Goal: Information Seeking & Learning: Understand process/instructions

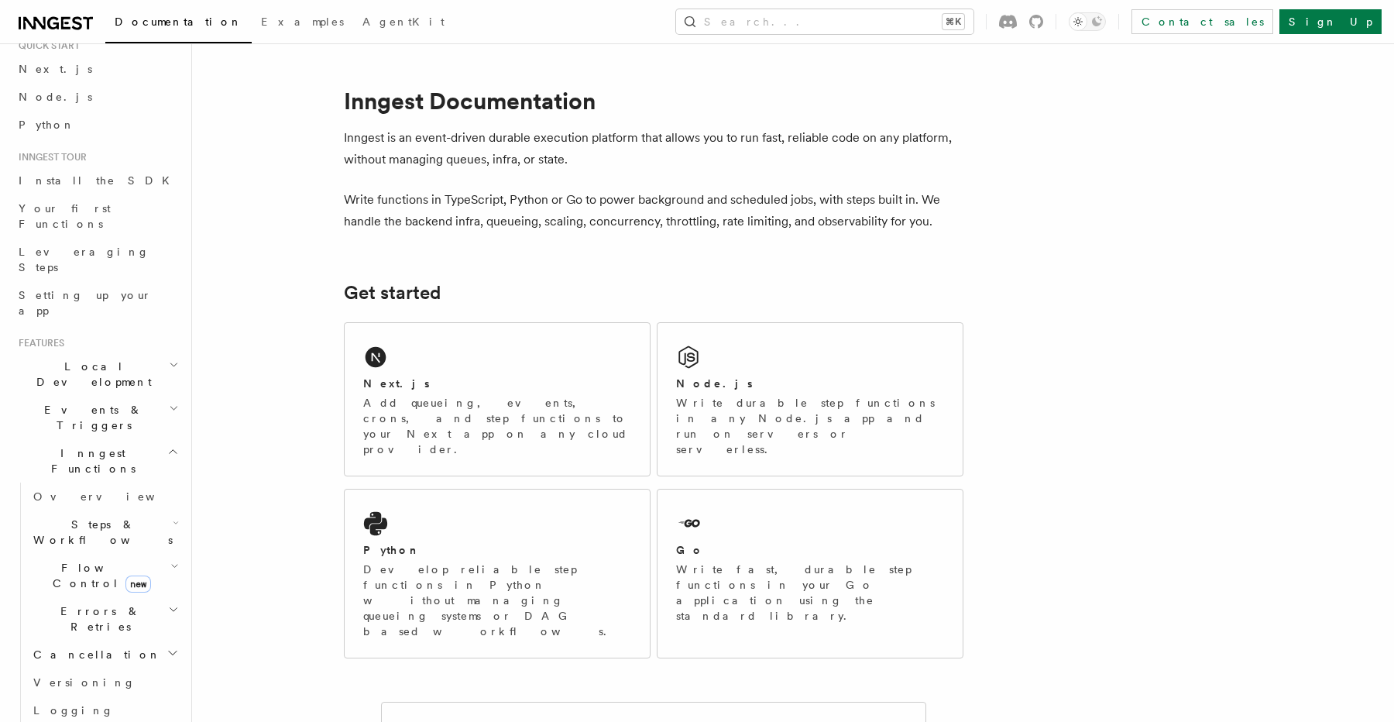
scroll to position [59, 0]
click at [176, 562] on icon "button" at bounding box center [174, 563] width 5 height 3
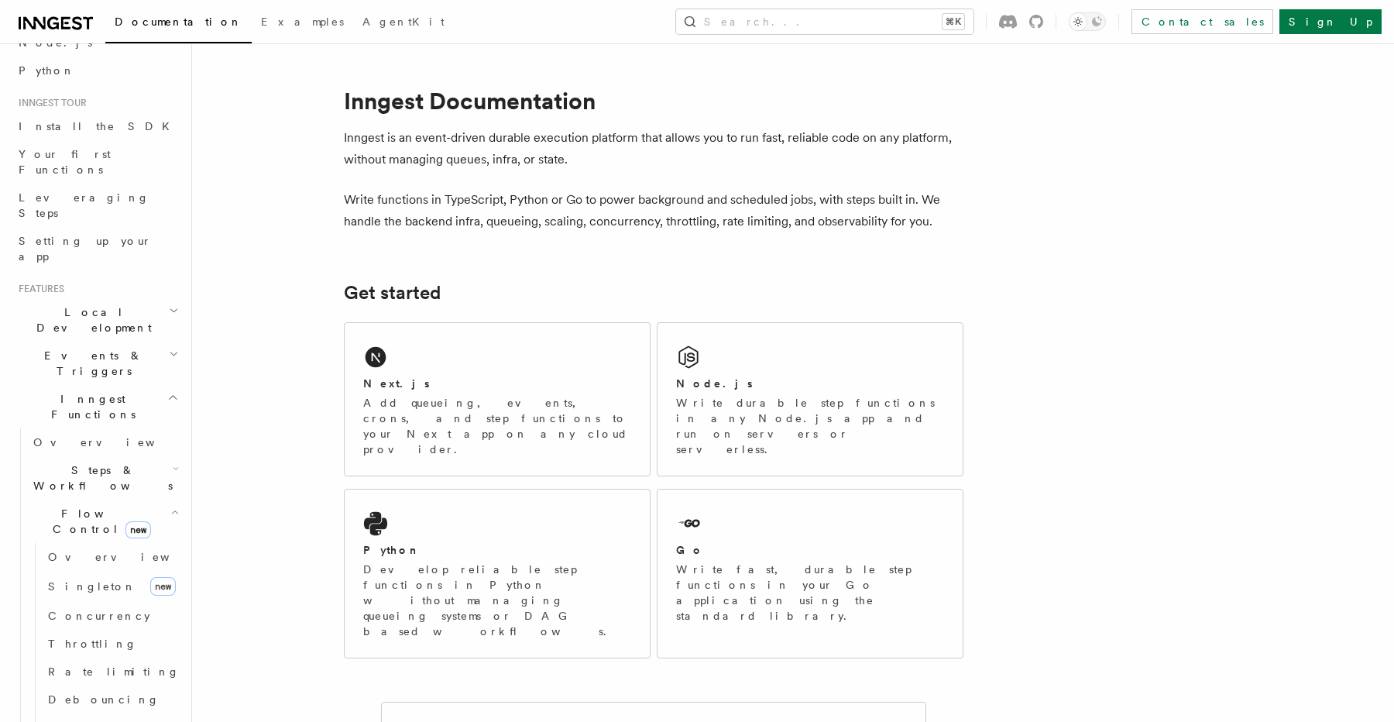
scroll to position [114, 0]
click at [101, 606] on span "Concurrency" at bounding box center [99, 612] width 102 height 12
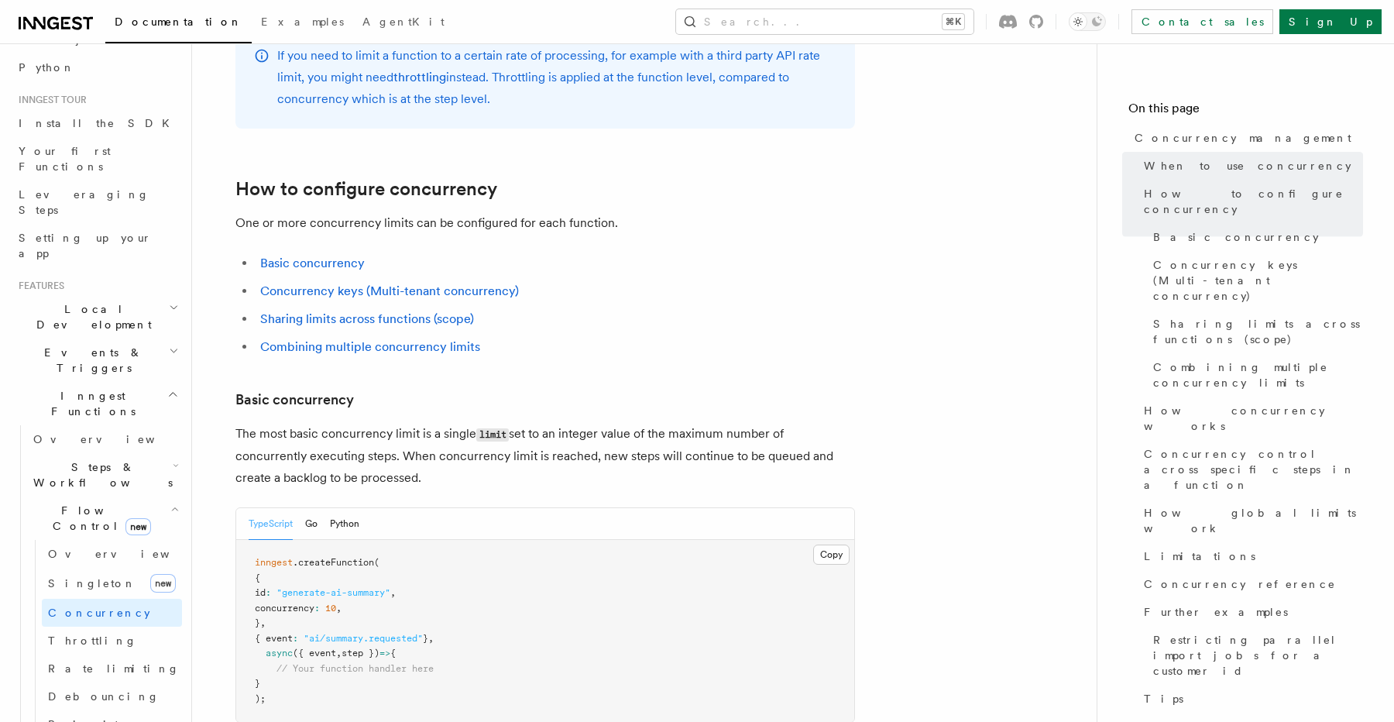
scroll to position [747, 0]
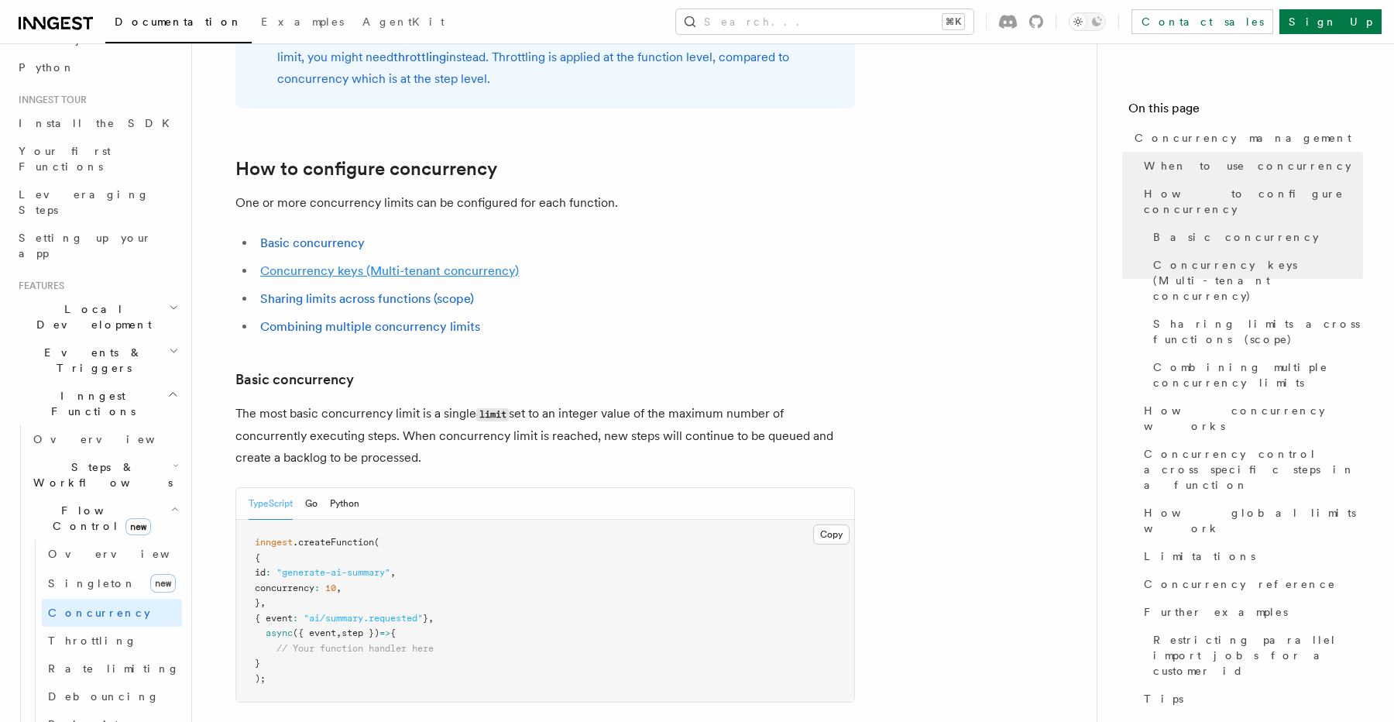
click at [470, 263] on link "Concurrency keys (Multi-tenant concurrency)" at bounding box center [389, 270] width 259 height 15
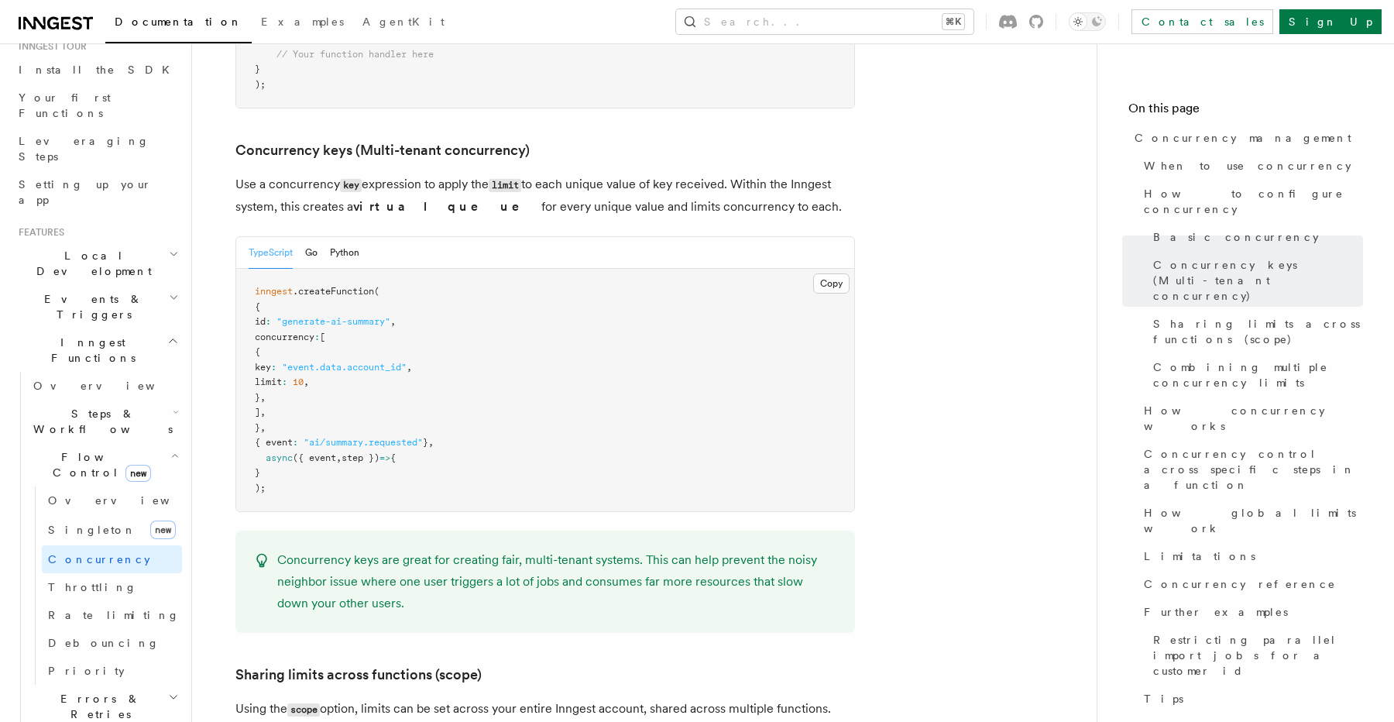
scroll to position [193, 0]
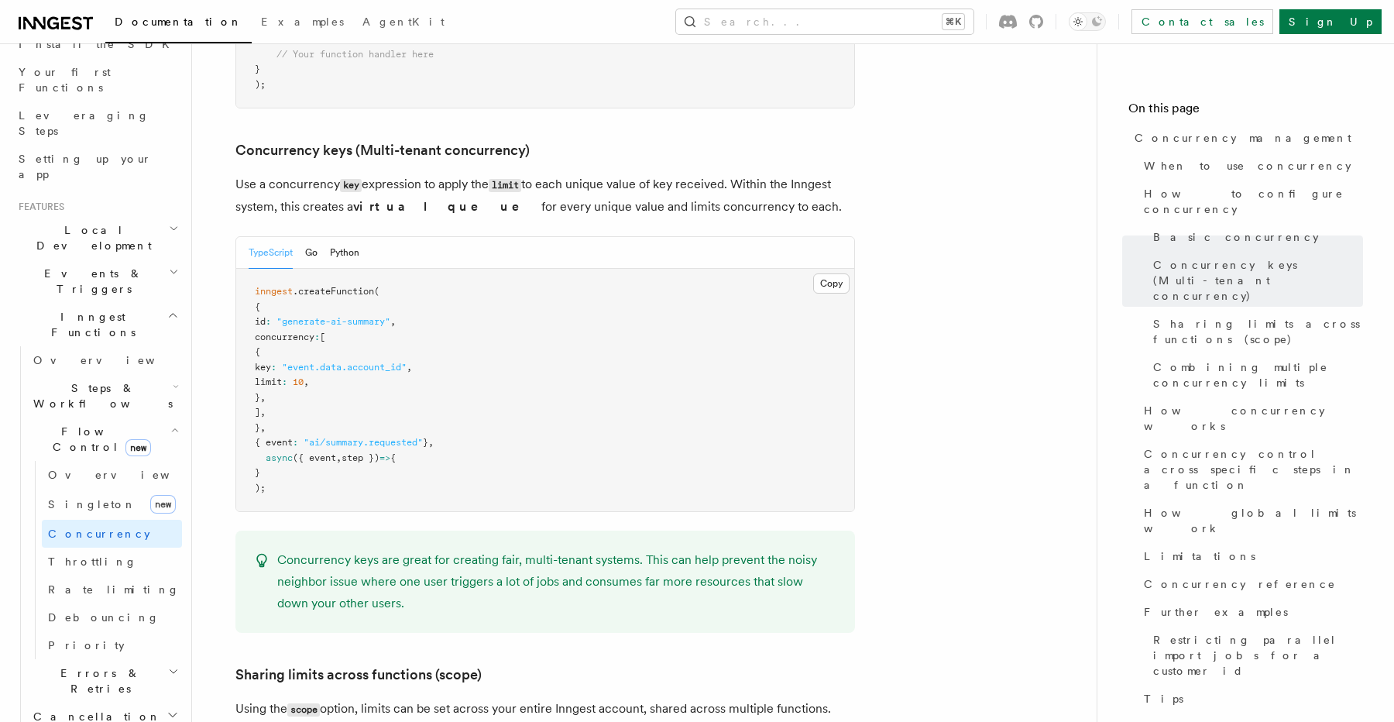
click at [176, 665] on icon "button" at bounding box center [173, 671] width 11 height 12
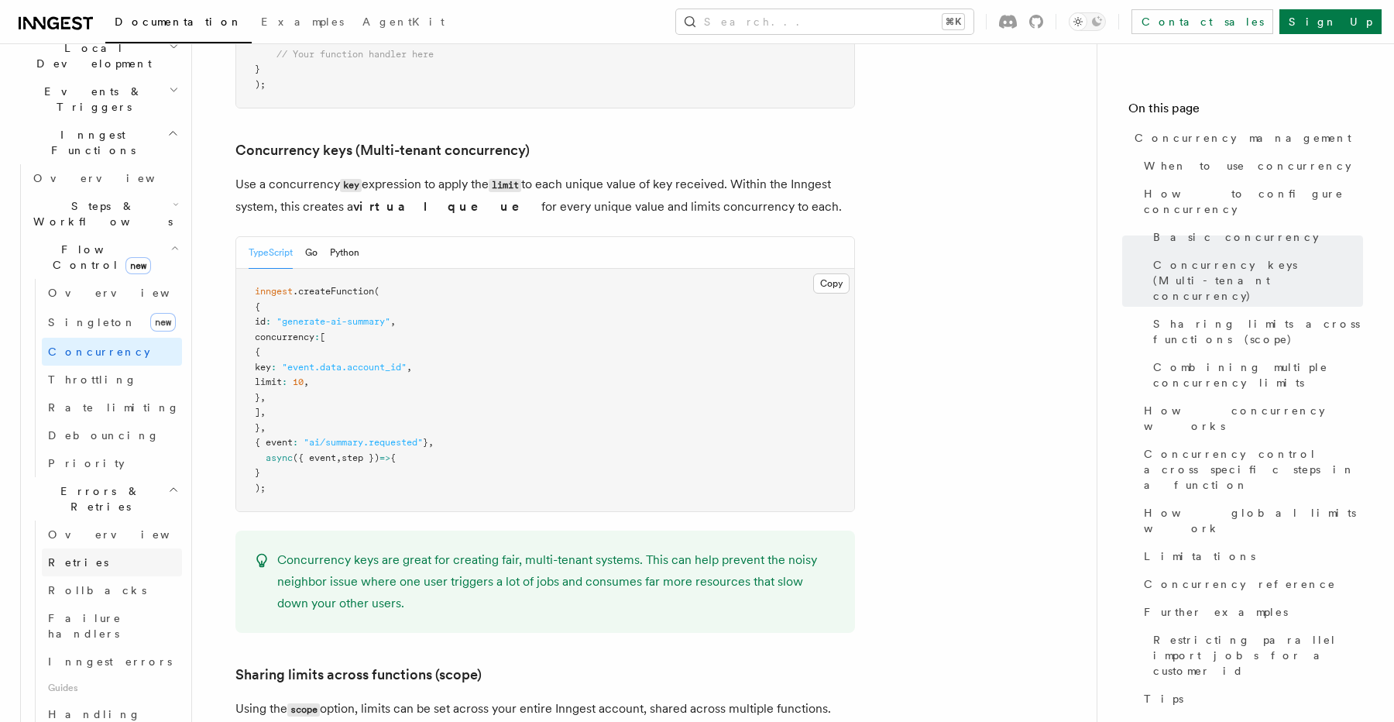
scroll to position [376, 0]
click at [118, 610] on span "Failure handlers" at bounding box center [85, 624] width 74 height 28
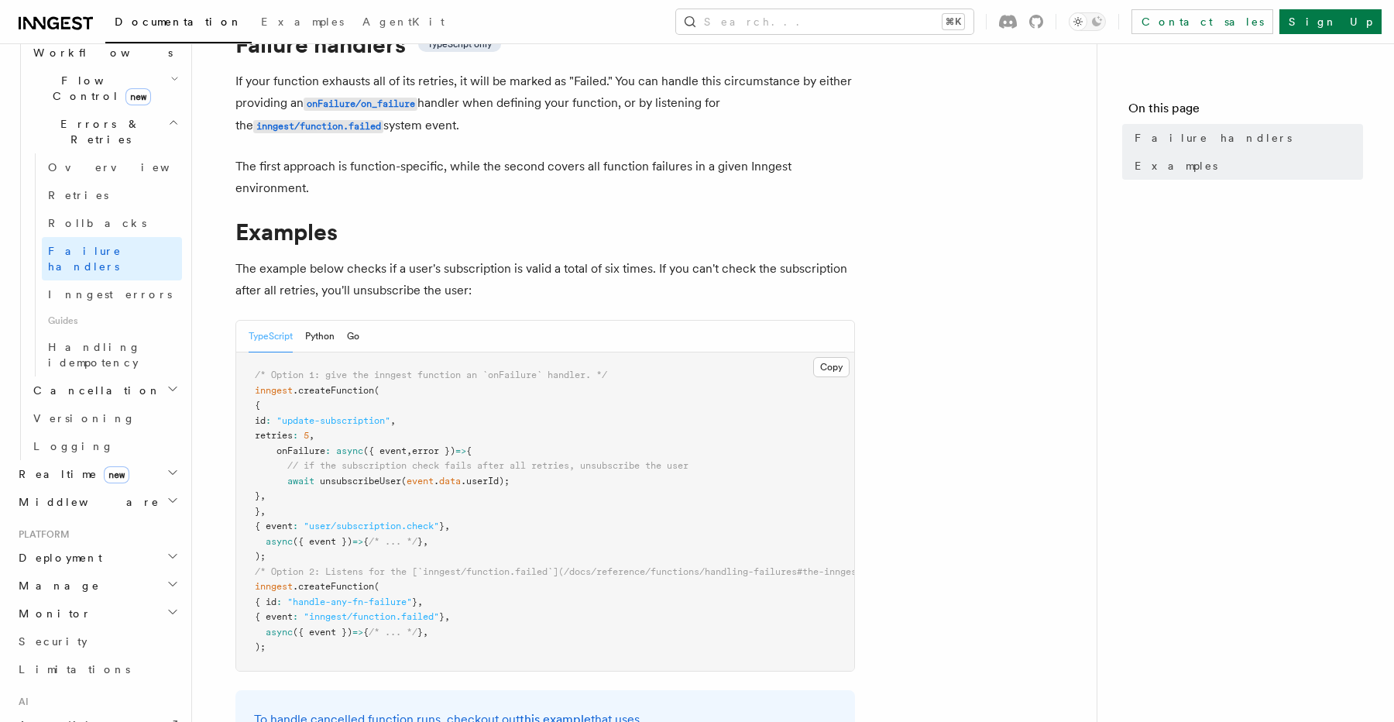
scroll to position [545, 0]
click at [175, 604] on icon "button" at bounding box center [173, 610] width 12 height 12
click at [98, 634] on span "Observability & metrics" at bounding box center [113, 648] width 160 height 28
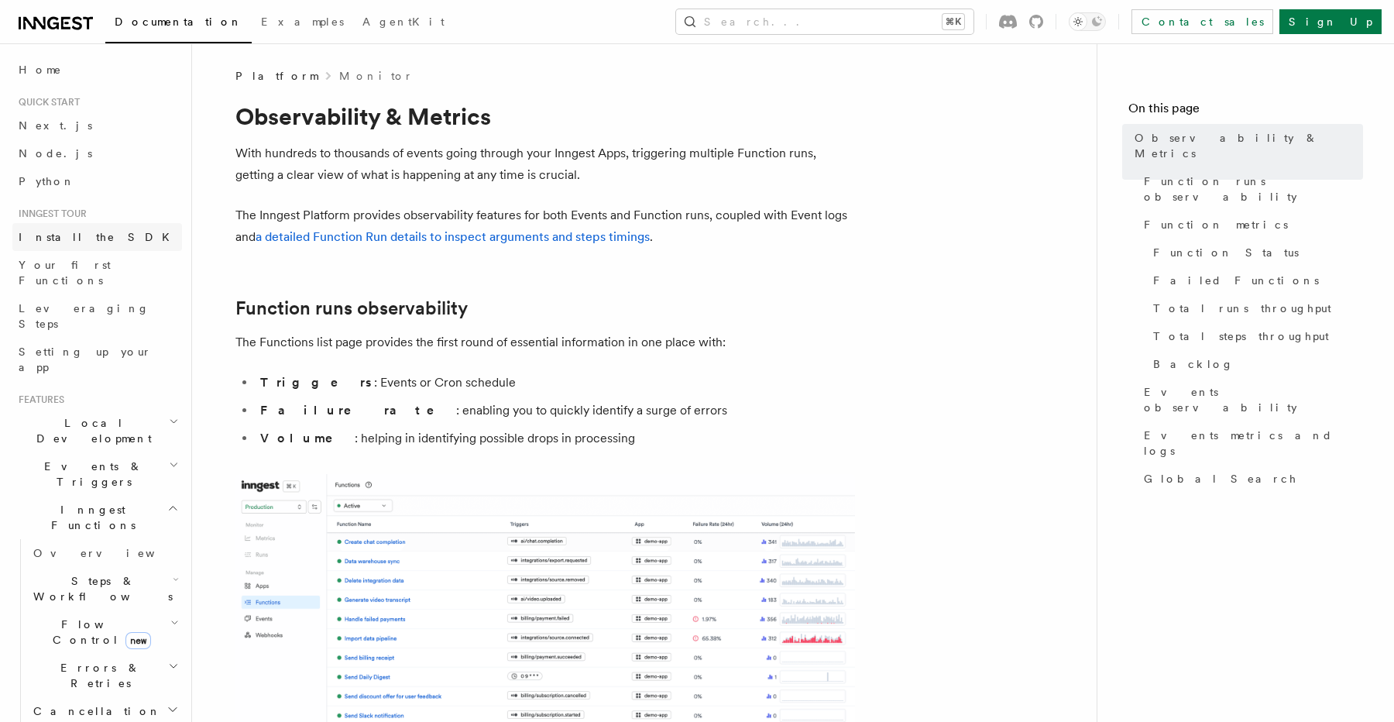
click at [84, 240] on span "Install the SDK" at bounding box center [99, 237] width 160 height 12
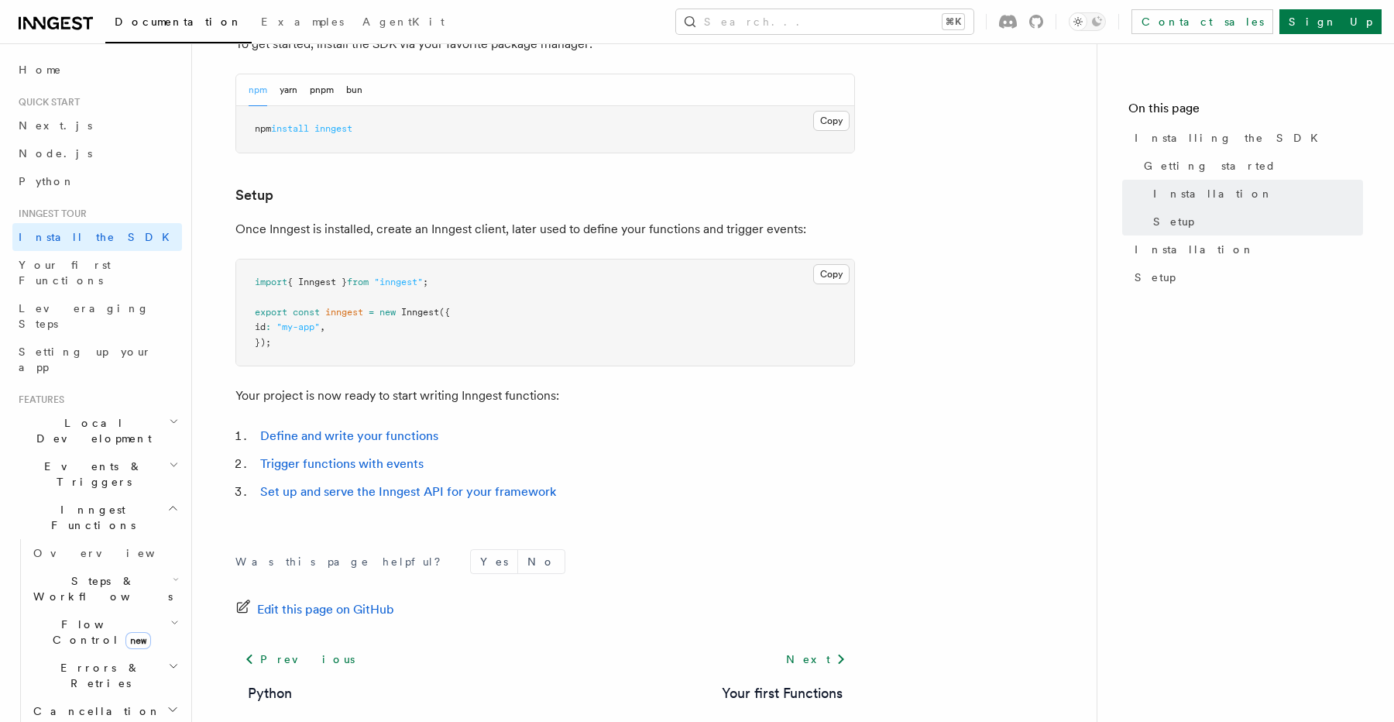
scroll to position [566, 0]
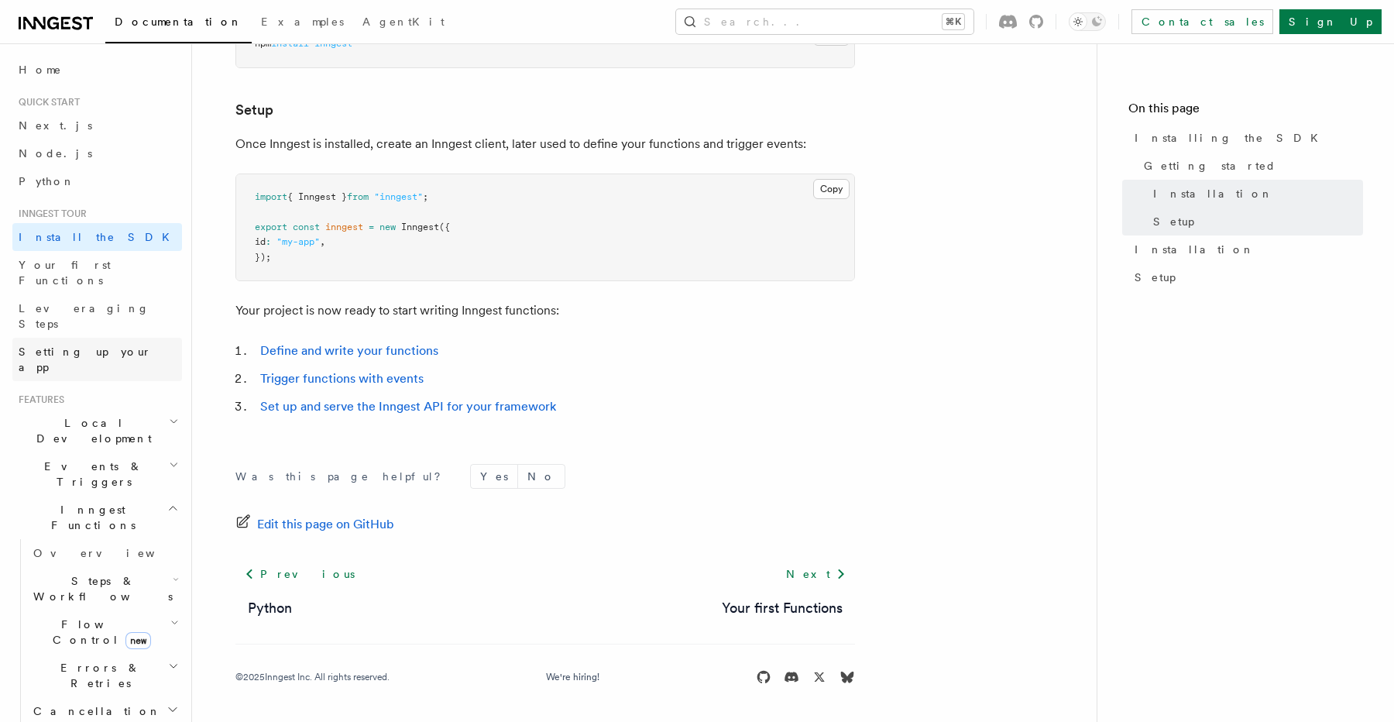
click at [120, 338] on link "Setting up your app" at bounding box center [97, 359] width 170 height 43
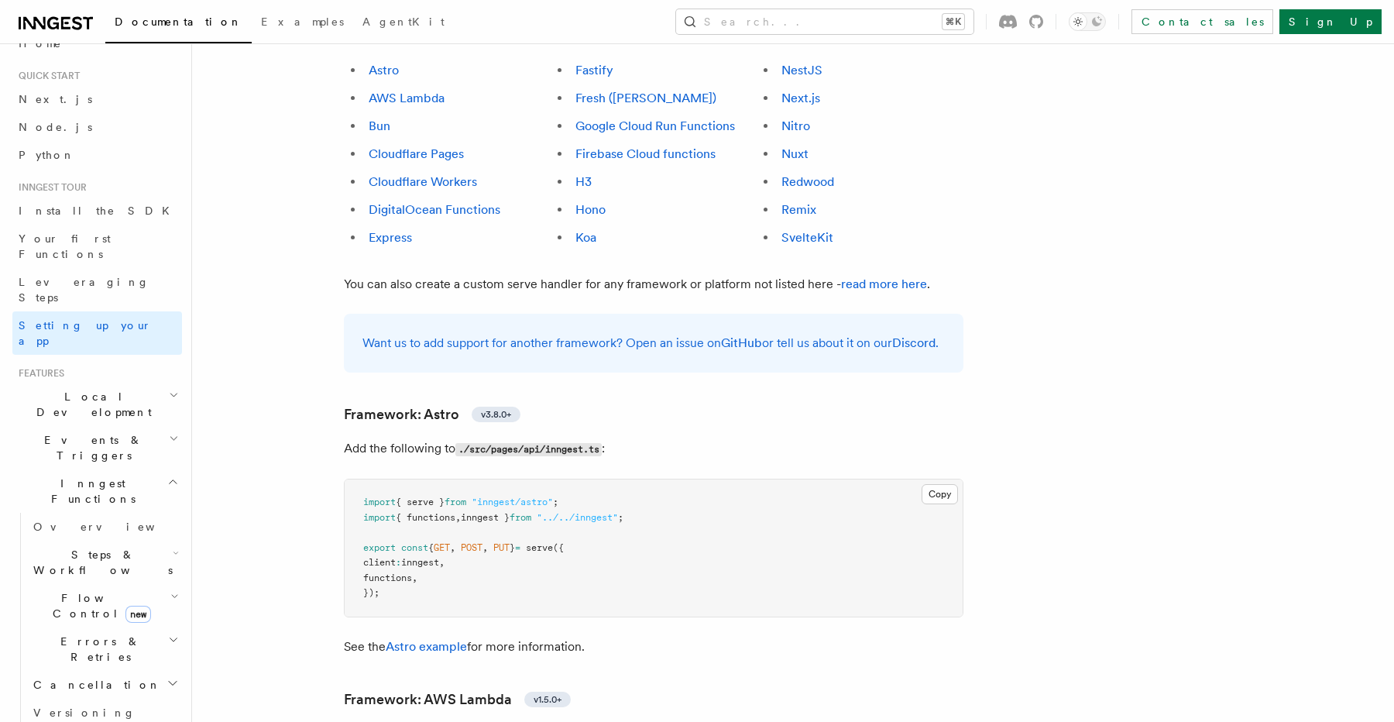
scroll to position [37, 0]
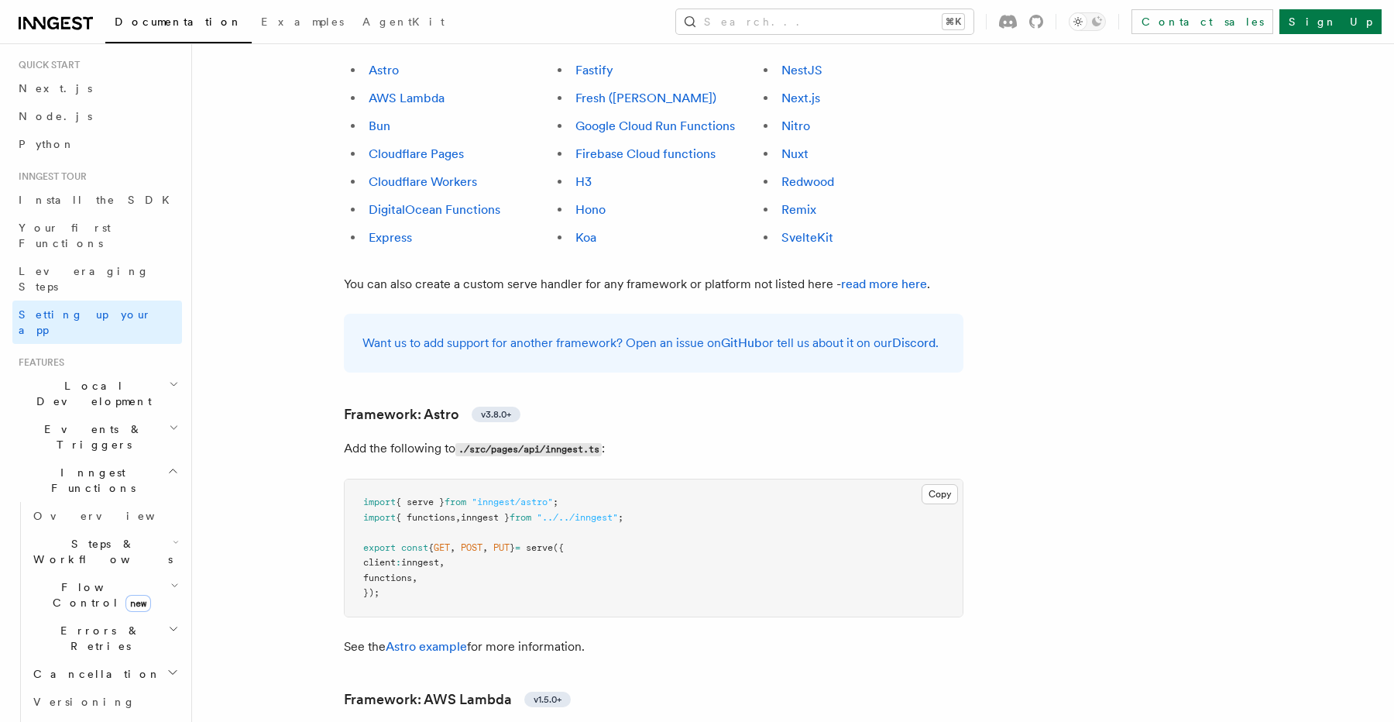
click at [175, 378] on icon "button" at bounding box center [174, 384] width 10 height 12
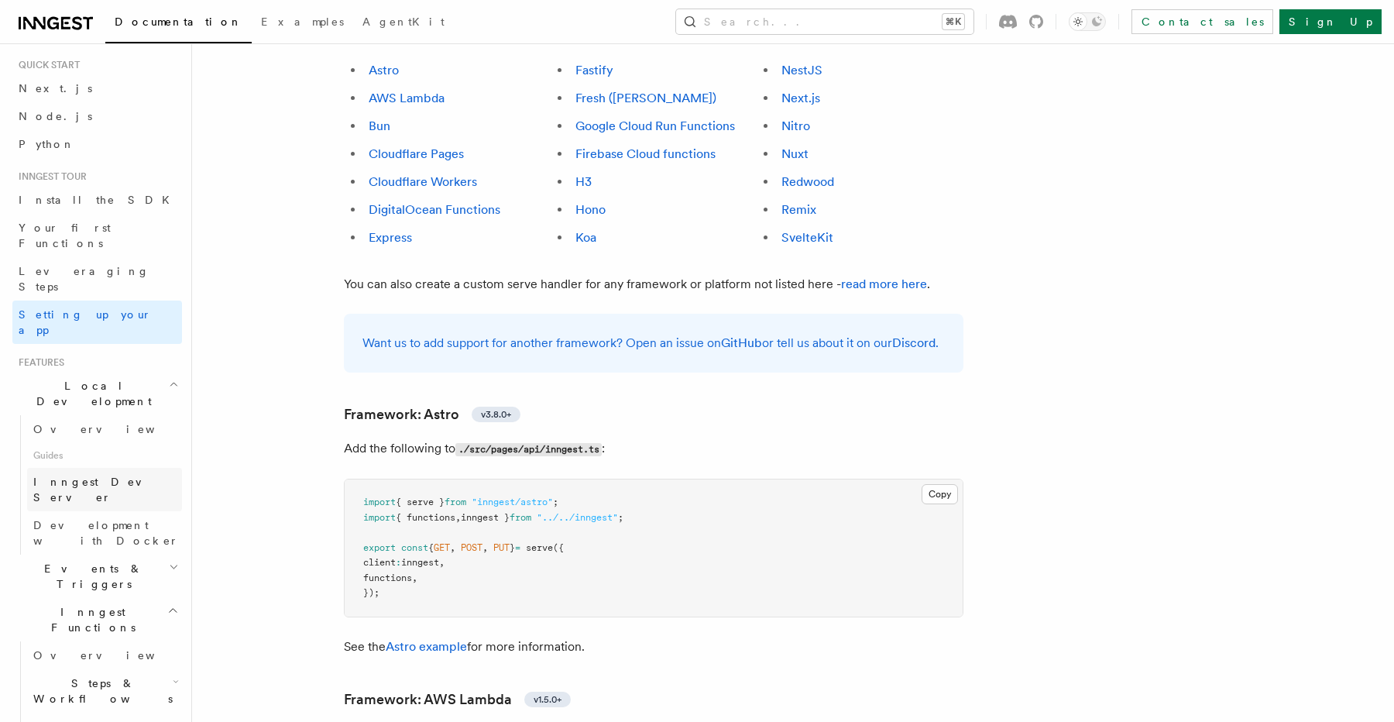
click at [123, 476] on span "Inngest Dev Server" at bounding box center [99, 490] width 132 height 28
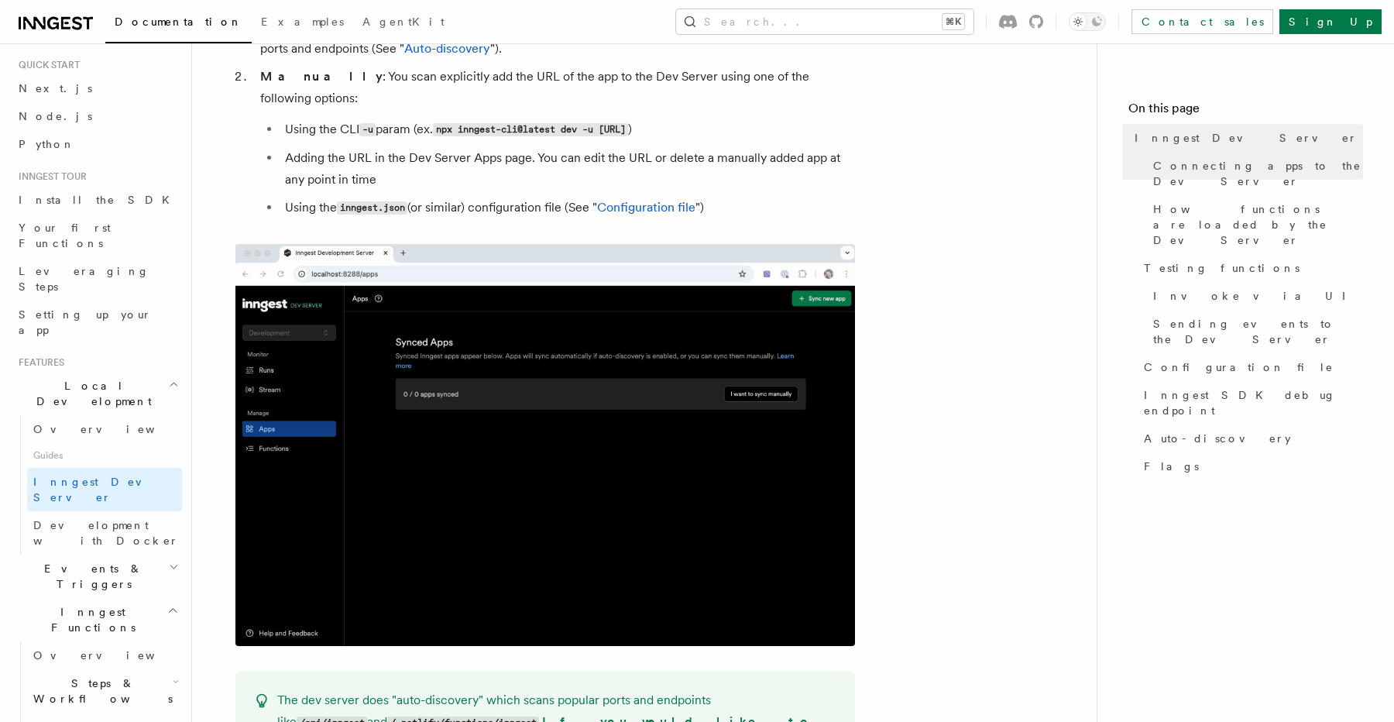
scroll to position [613, 0]
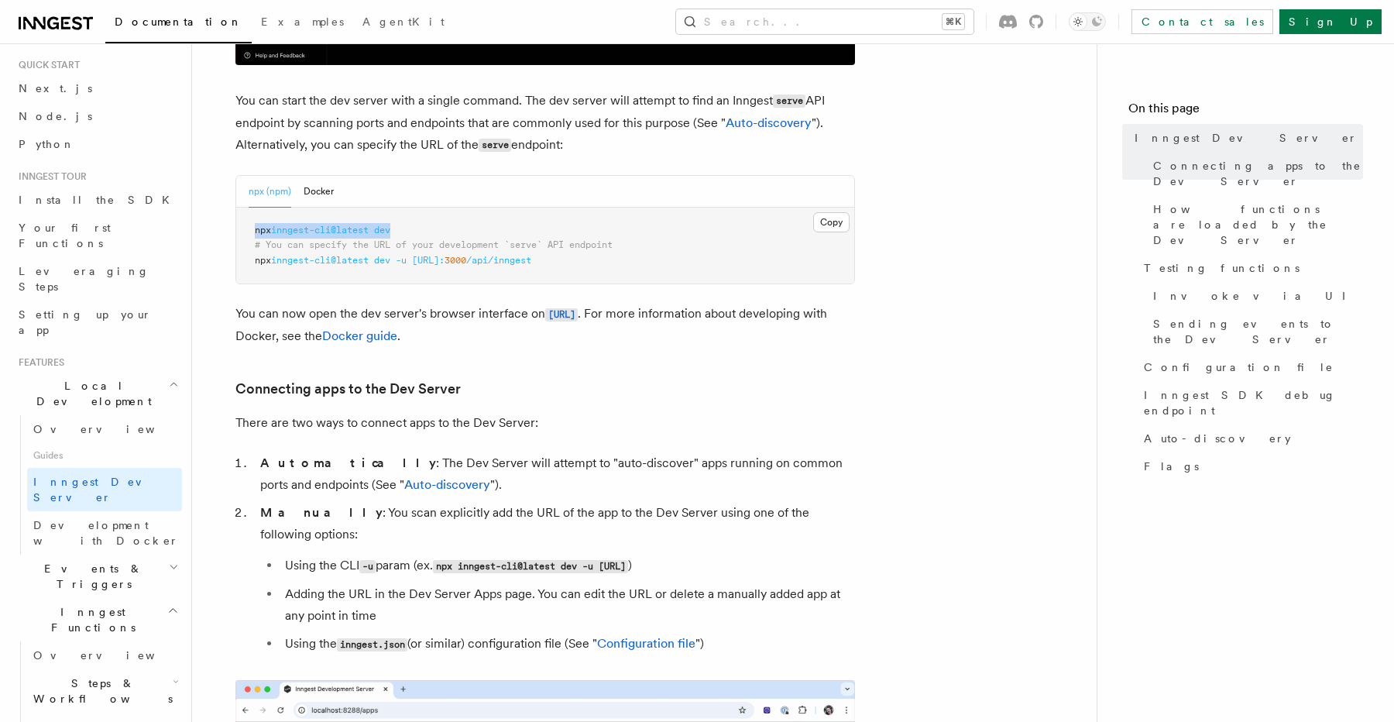
drag, startPoint x: 407, startPoint y: 229, endPoint x: 207, endPoint y: 229, distance: 200.6
copy span "npx inngest-cli@latest dev"
